Goal: Navigation & Orientation: Find specific page/section

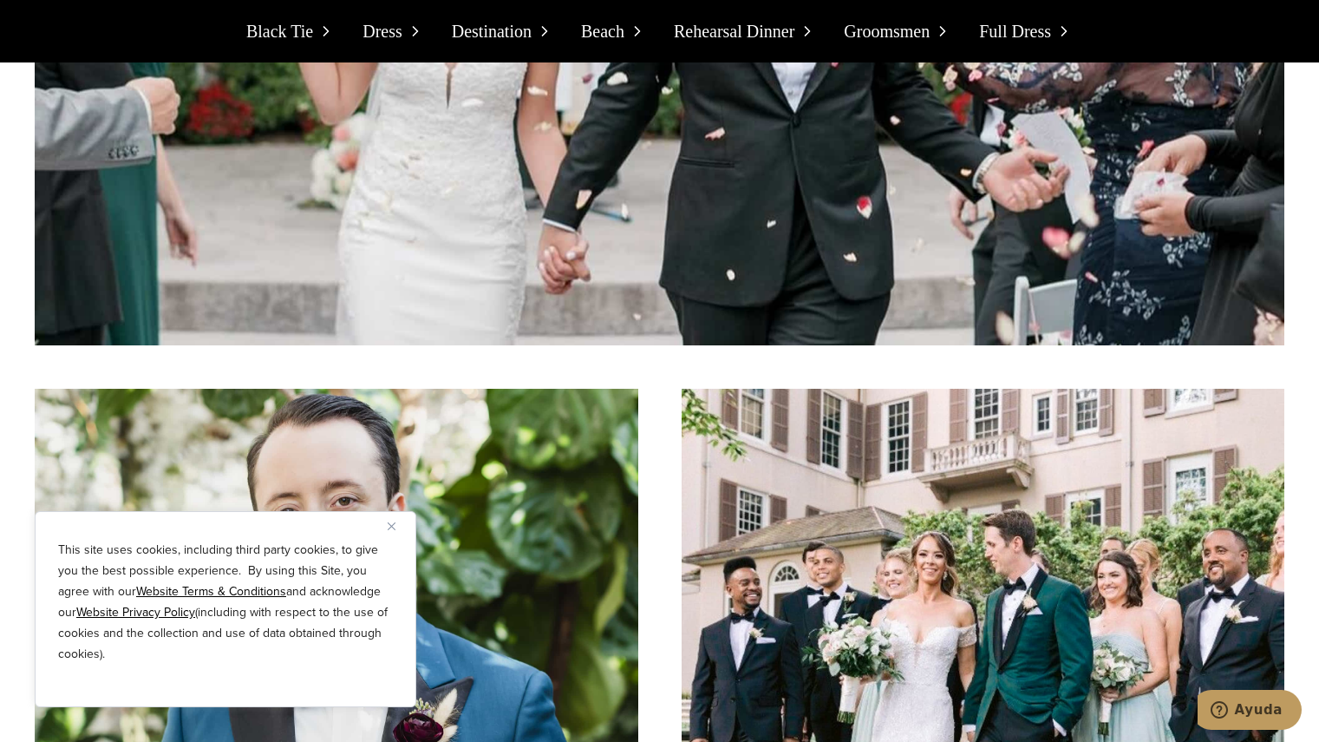
scroll to position [2652, 0]
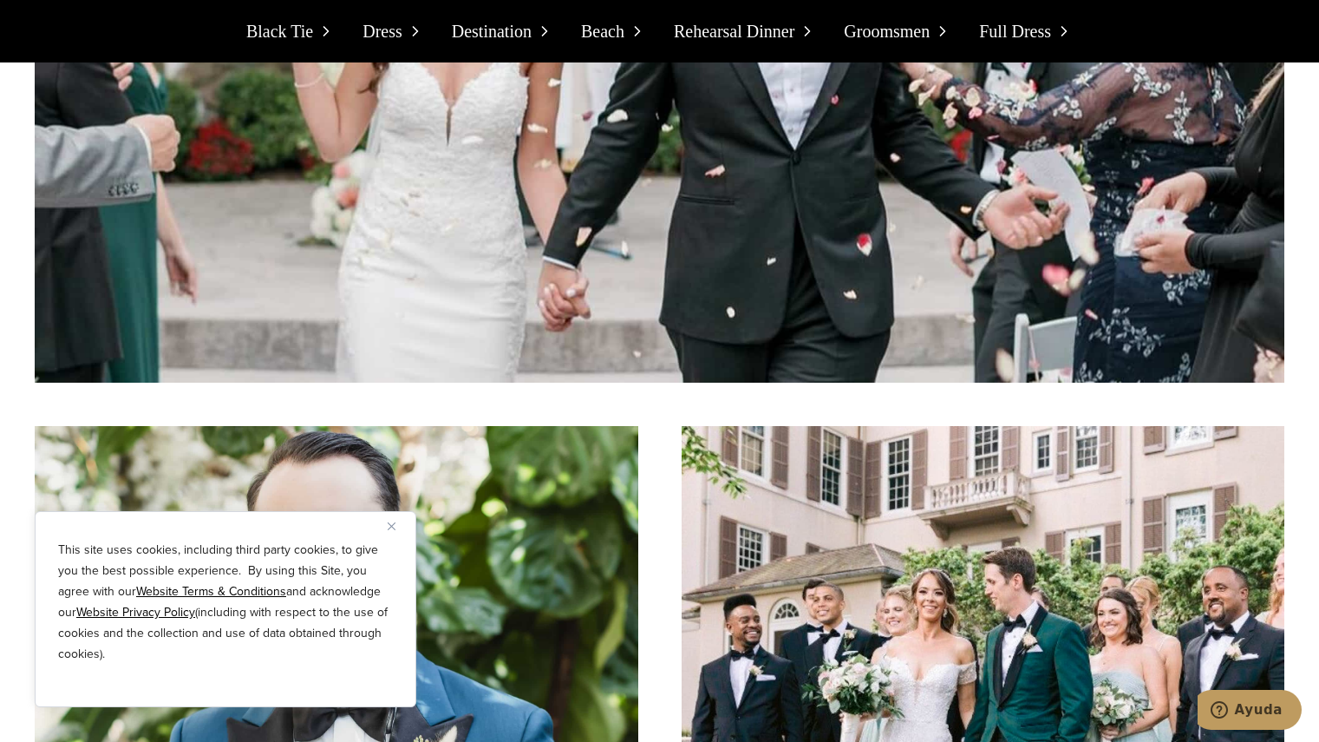
click at [379, 31] on span "Dress" at bounding box center [383, 31] width 40 height 28
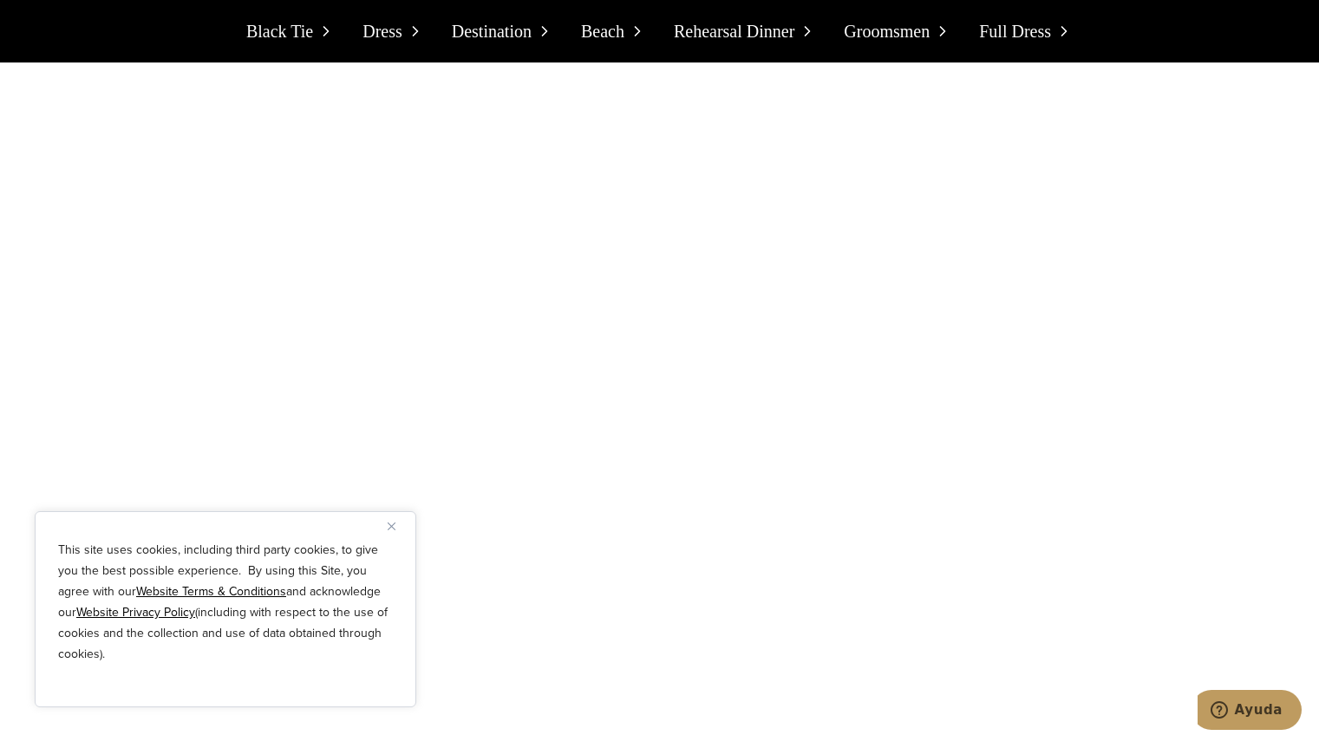
scroll to position [4140, 0]
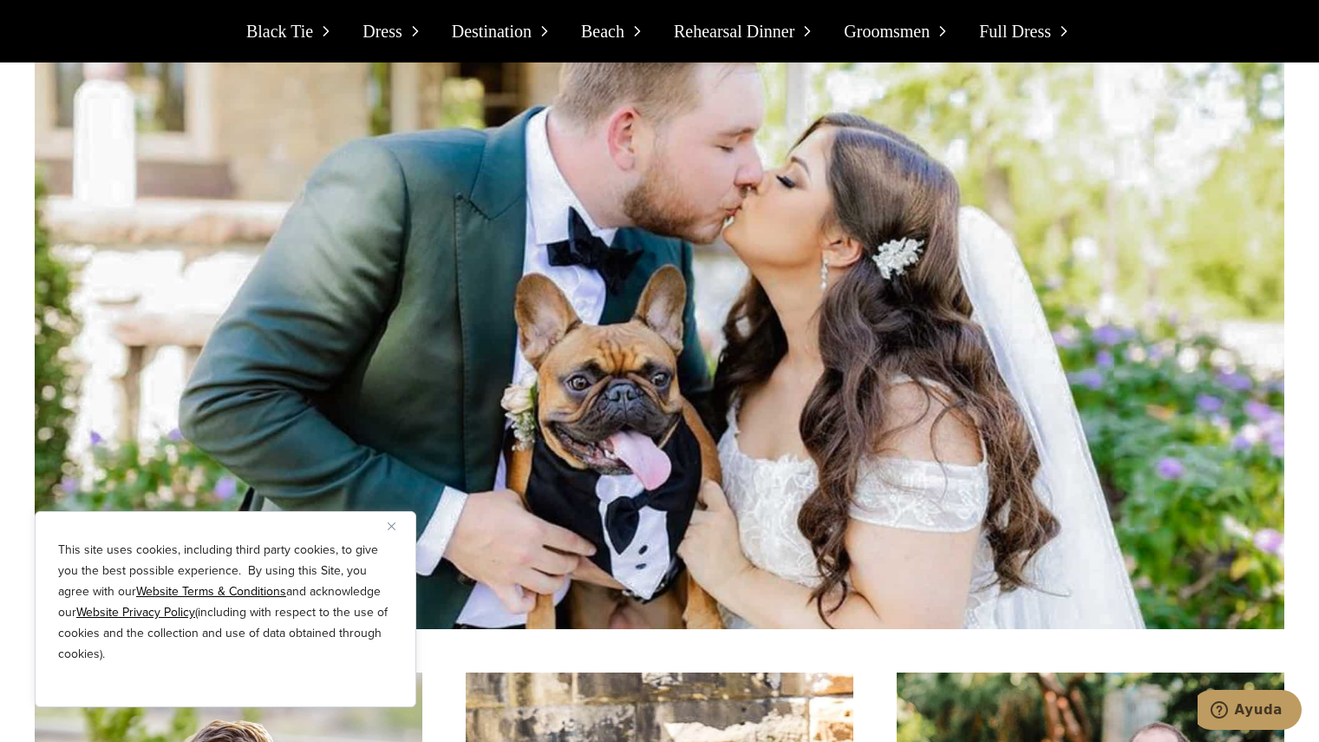
click at [393, 527] on img "Close" at bounding box center [392, 526] width 8 height 8
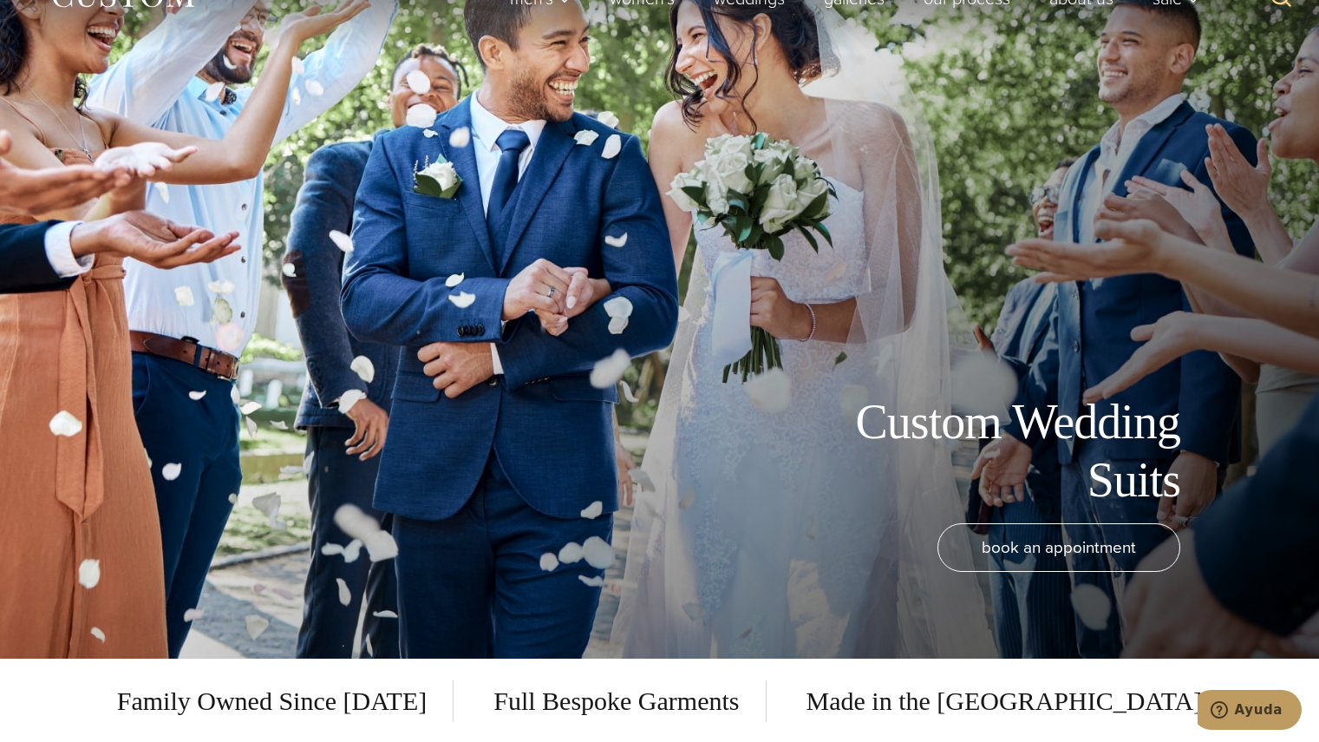
scroll to position [0, 0]
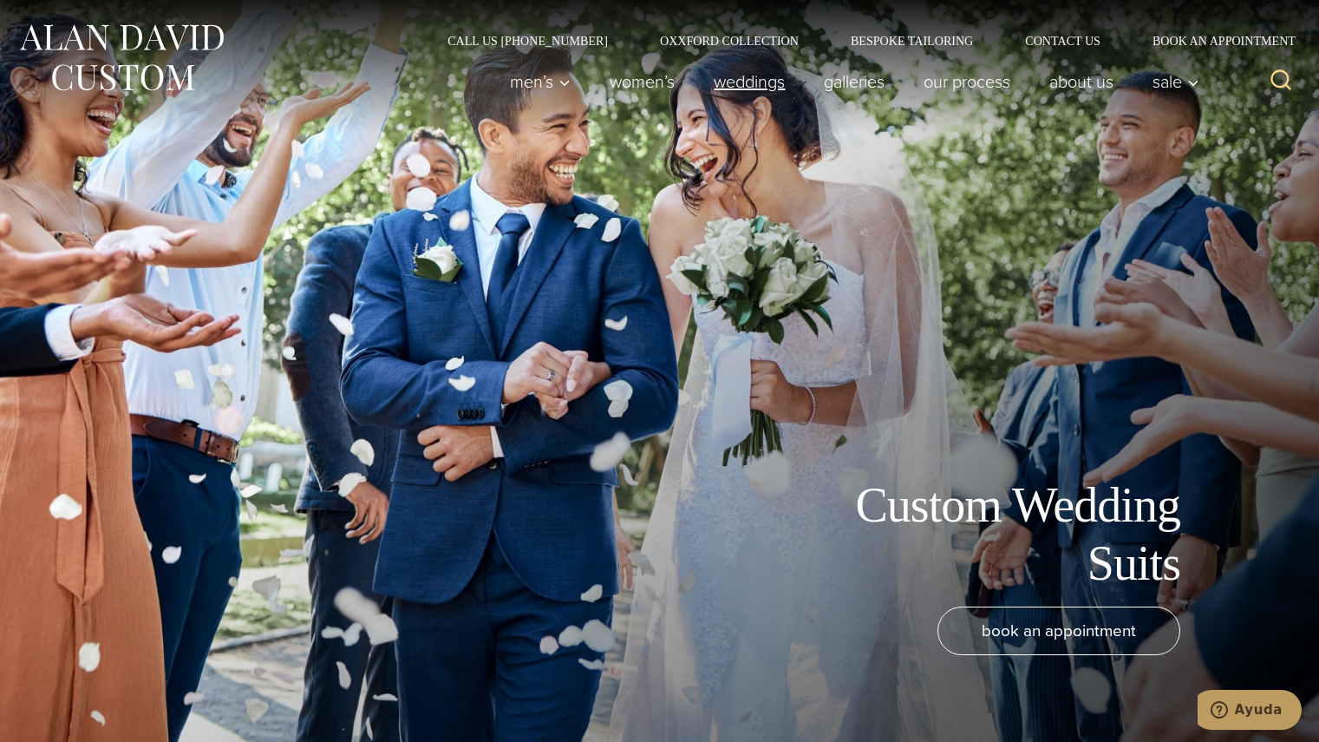
click at [772, 82] on link "weddings" at bounding box center [750, 81] width 110 height 35
click at [644, 80] on link "Women’s" at bounding box center [643, 81] width 104 height 35
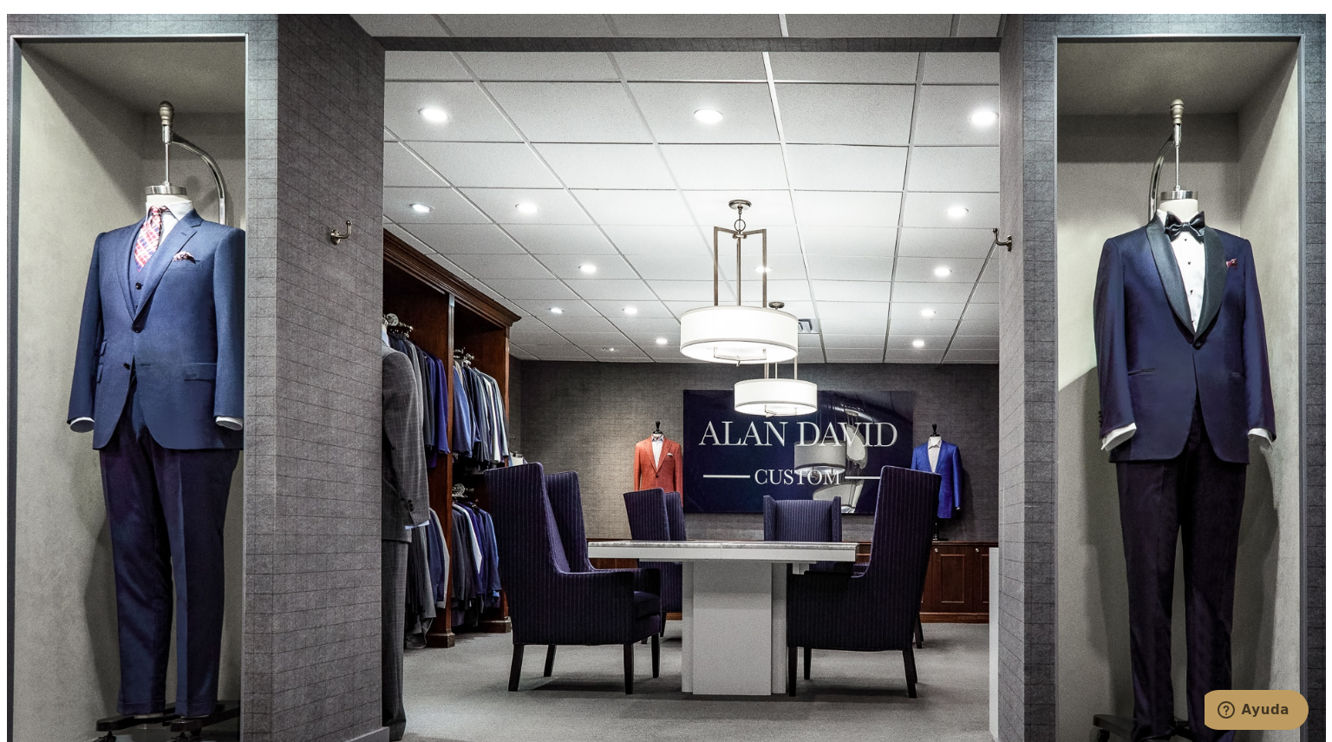
scroll to position [9639, 0]
